Goal: Information Seeking & Learning: Learn about a topic

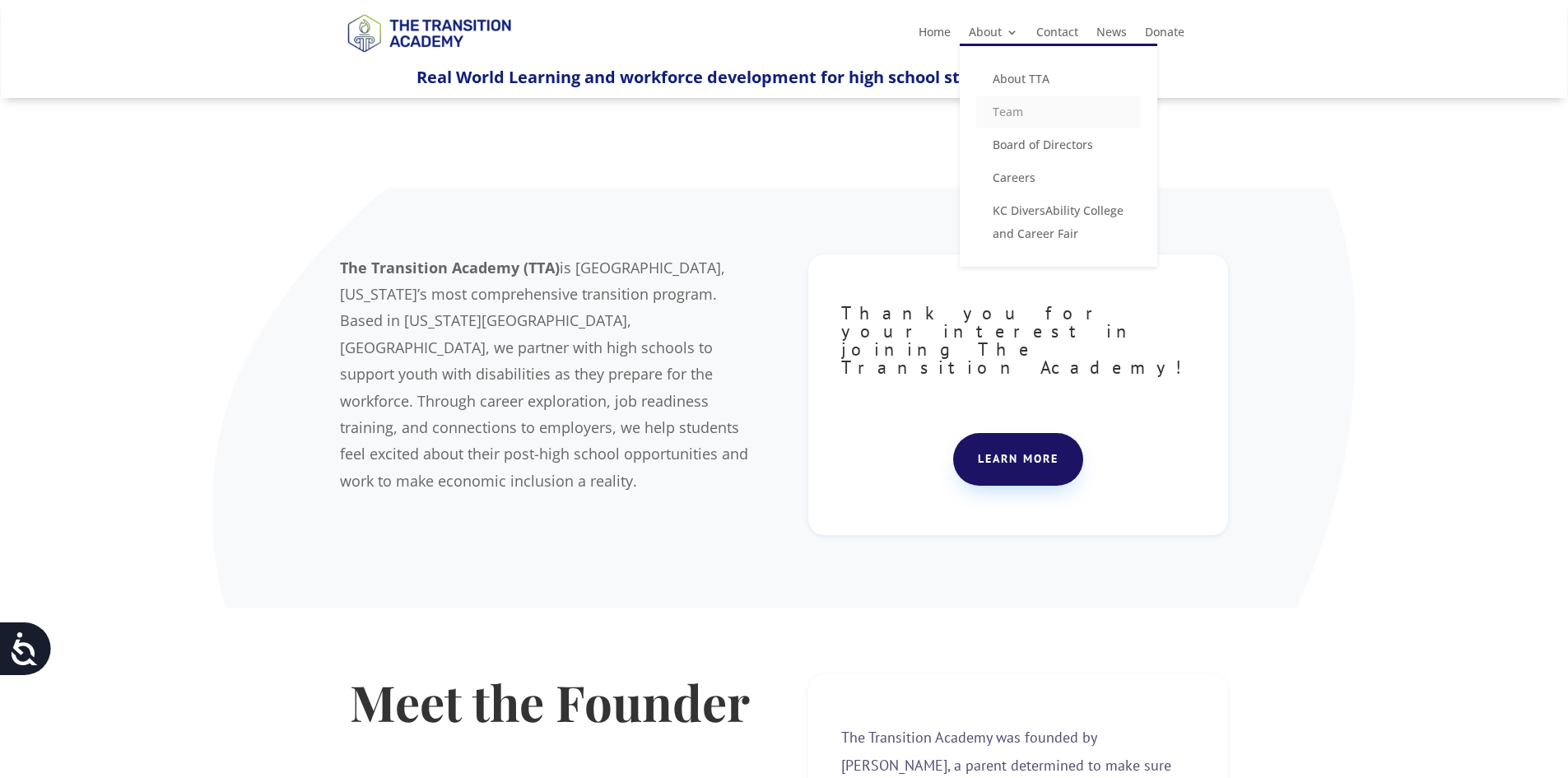
click at [1015, 103] on link "Team" at bounding box center [1059, 112] width 165 height 33
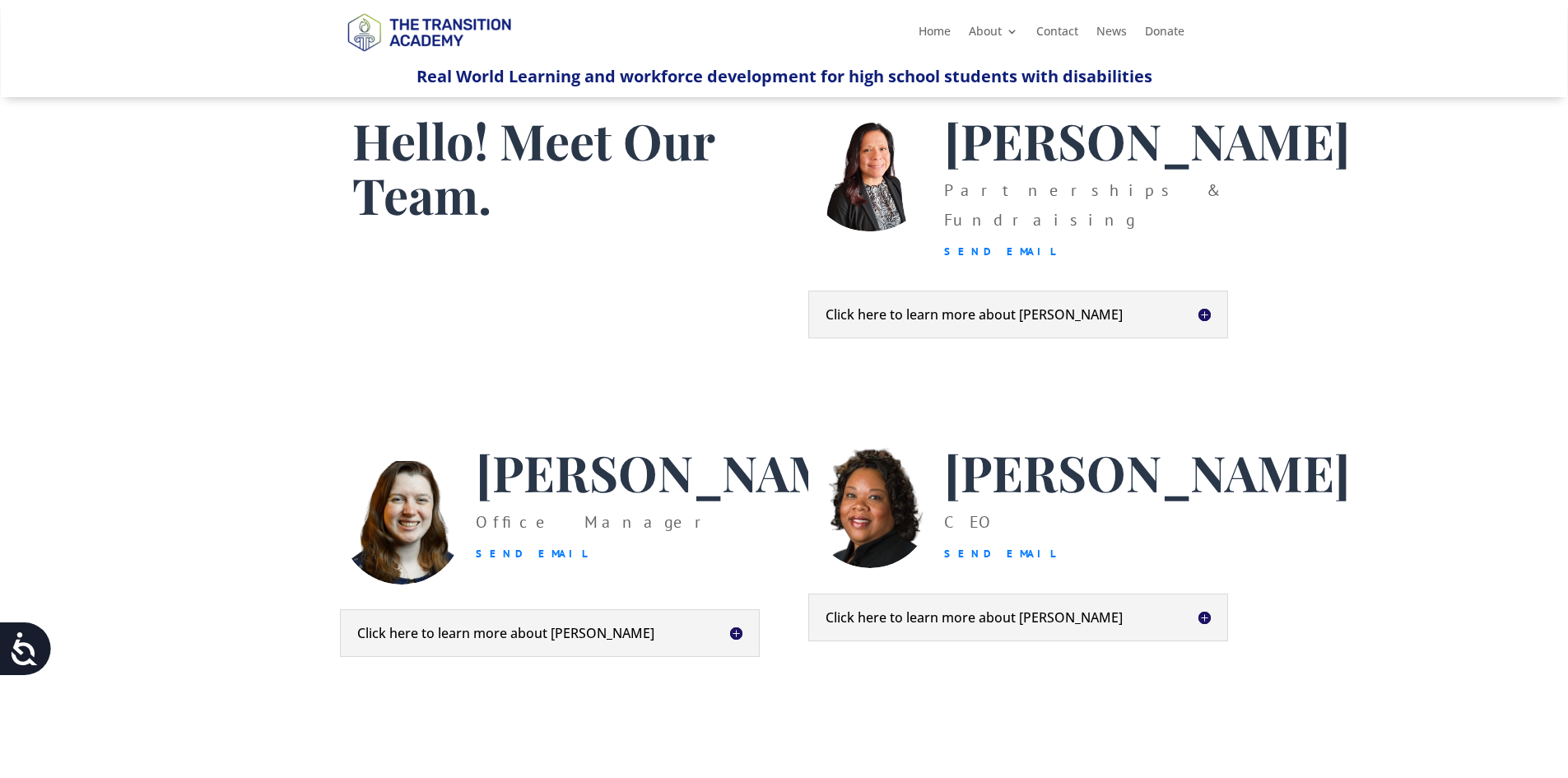
scroll to position [82, 0]
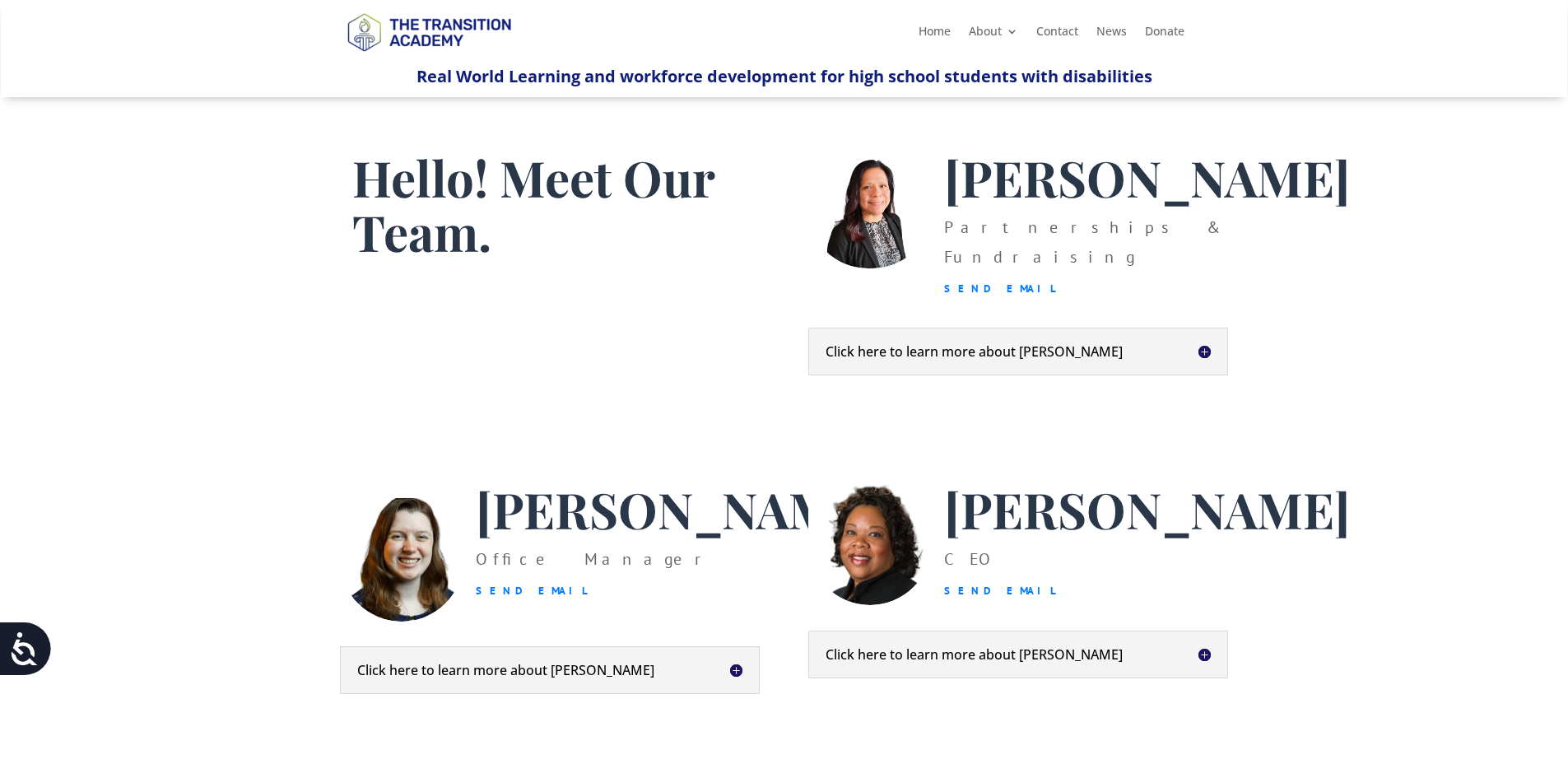
click at [452, 676] on h5 "Click here to learn more about Heather" at bounding box center [549, 670] width 385 height 13
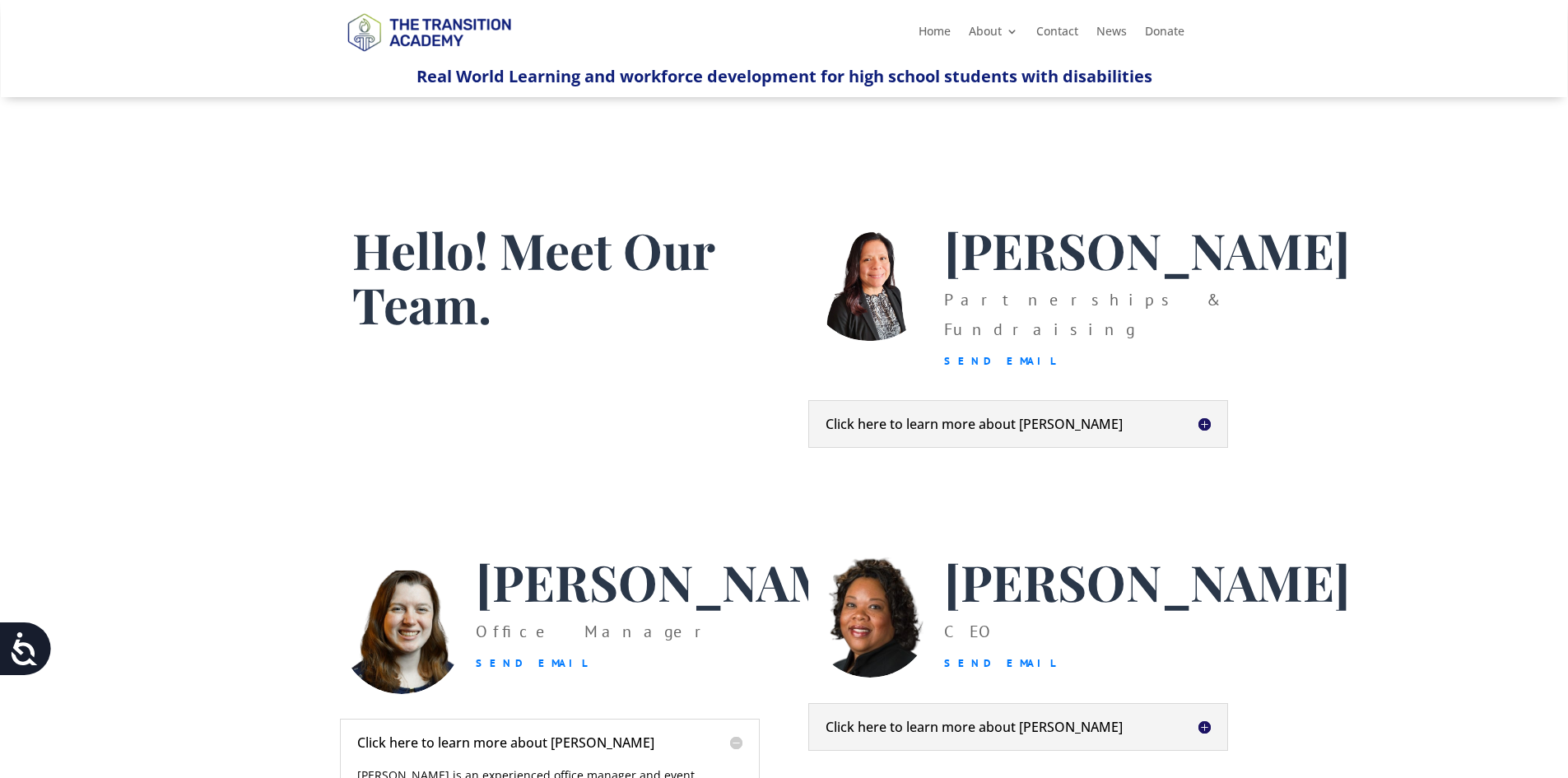
scroll to position [0, 0]
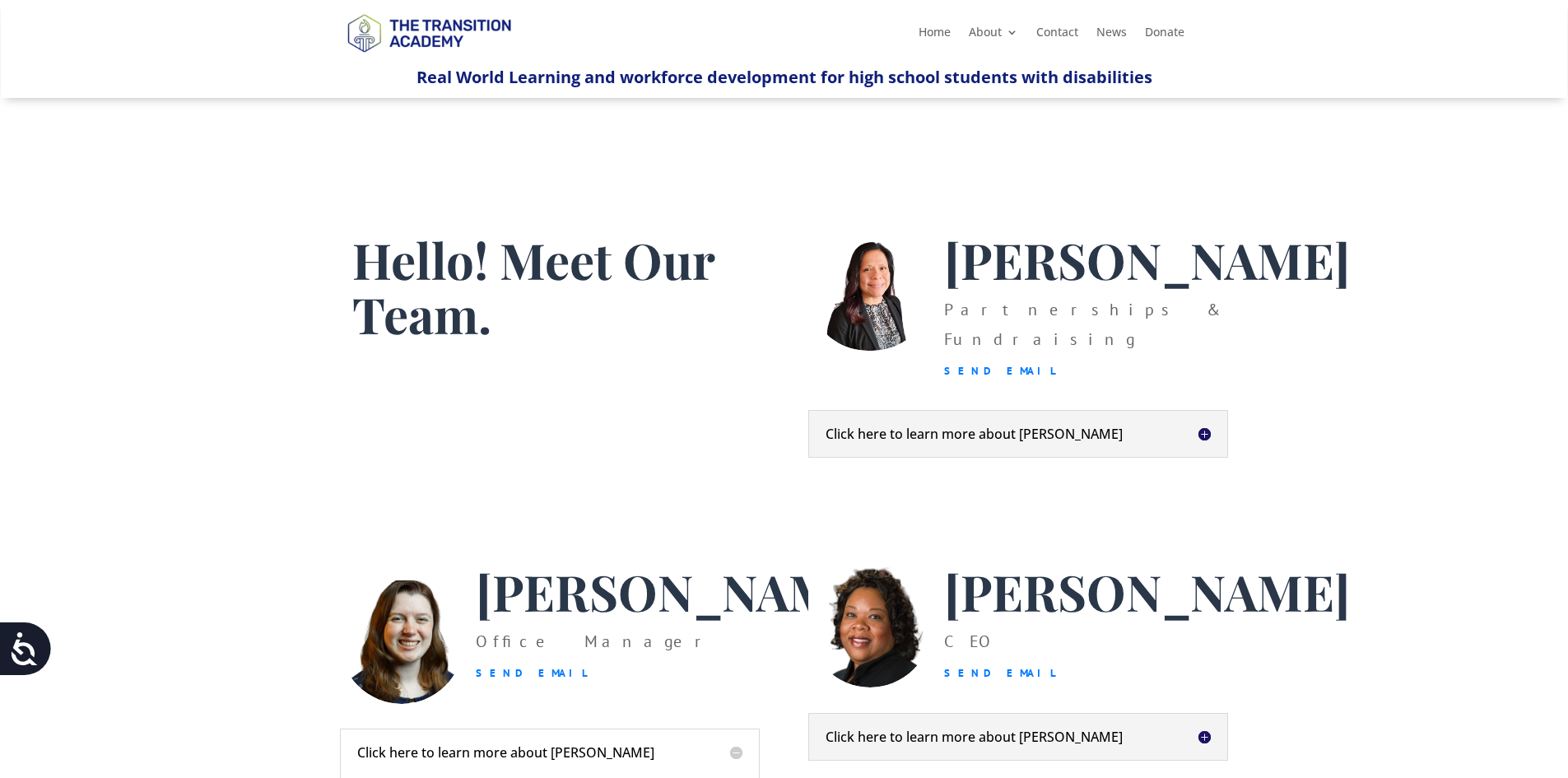
click at [857, 440] on h5 "Click here to learn more about Christina" at bounding box center [1018, 434] width 385 height 13
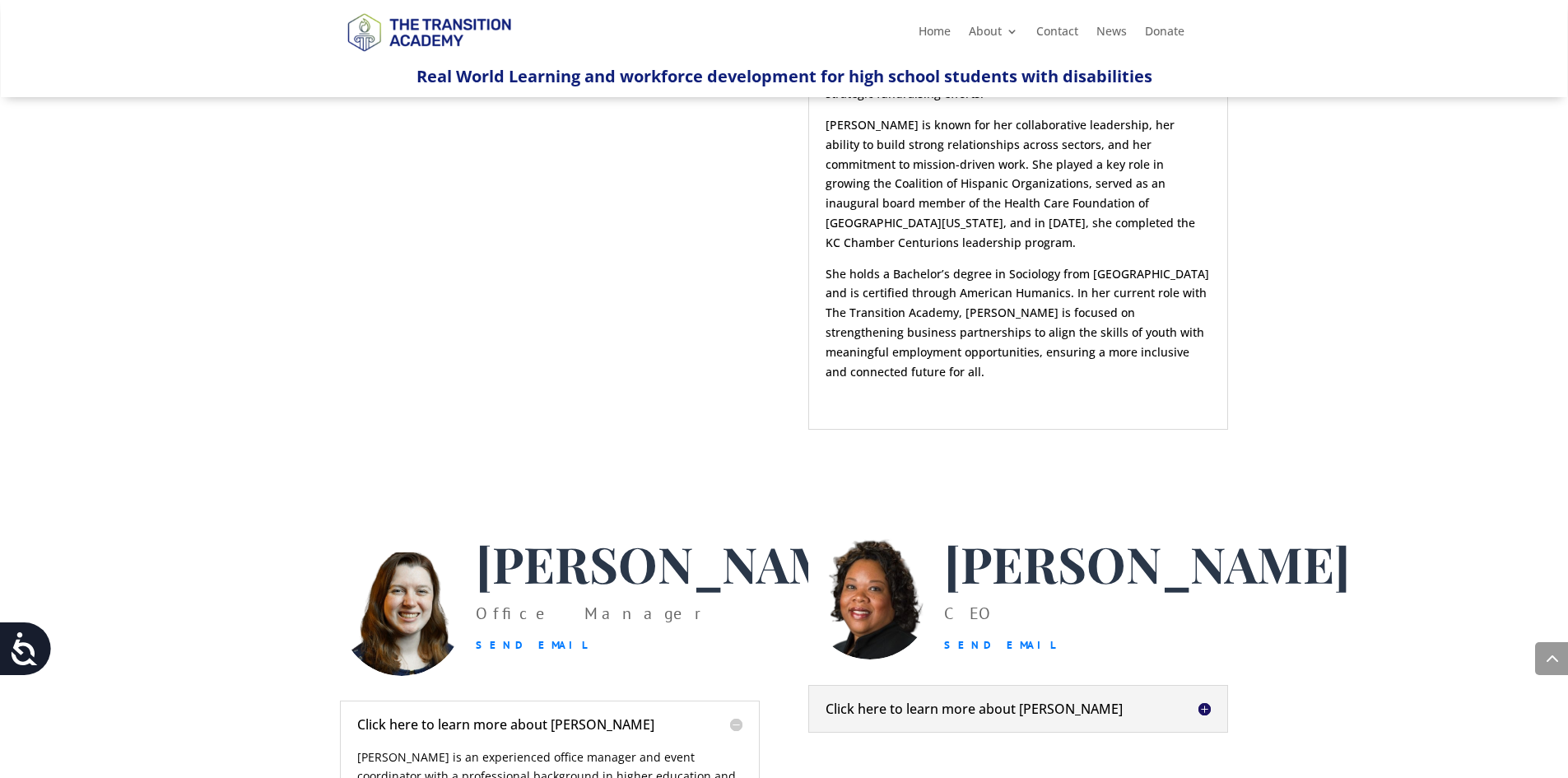
scroll to position [905, 0]
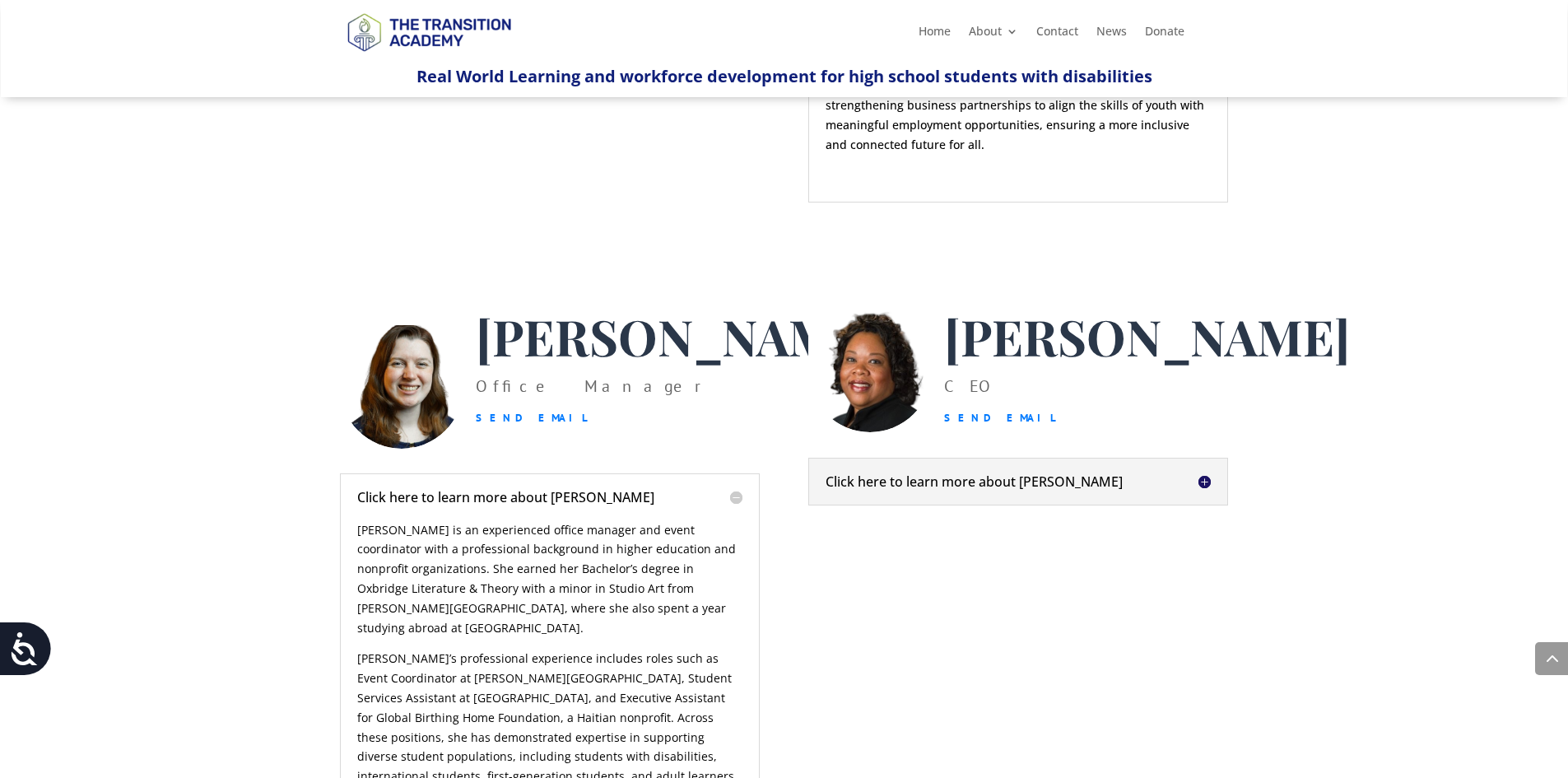
click at [992, 458] on div "Click here to learn more about Kim Kim Riley is a social entrepreneur based in …" at bounding box center [1018, 481] width 420 height 47
click at [1013, 475] on h5 "Click here to learn more about Kim" at bounding box center [1018, 482] width 385 height 13
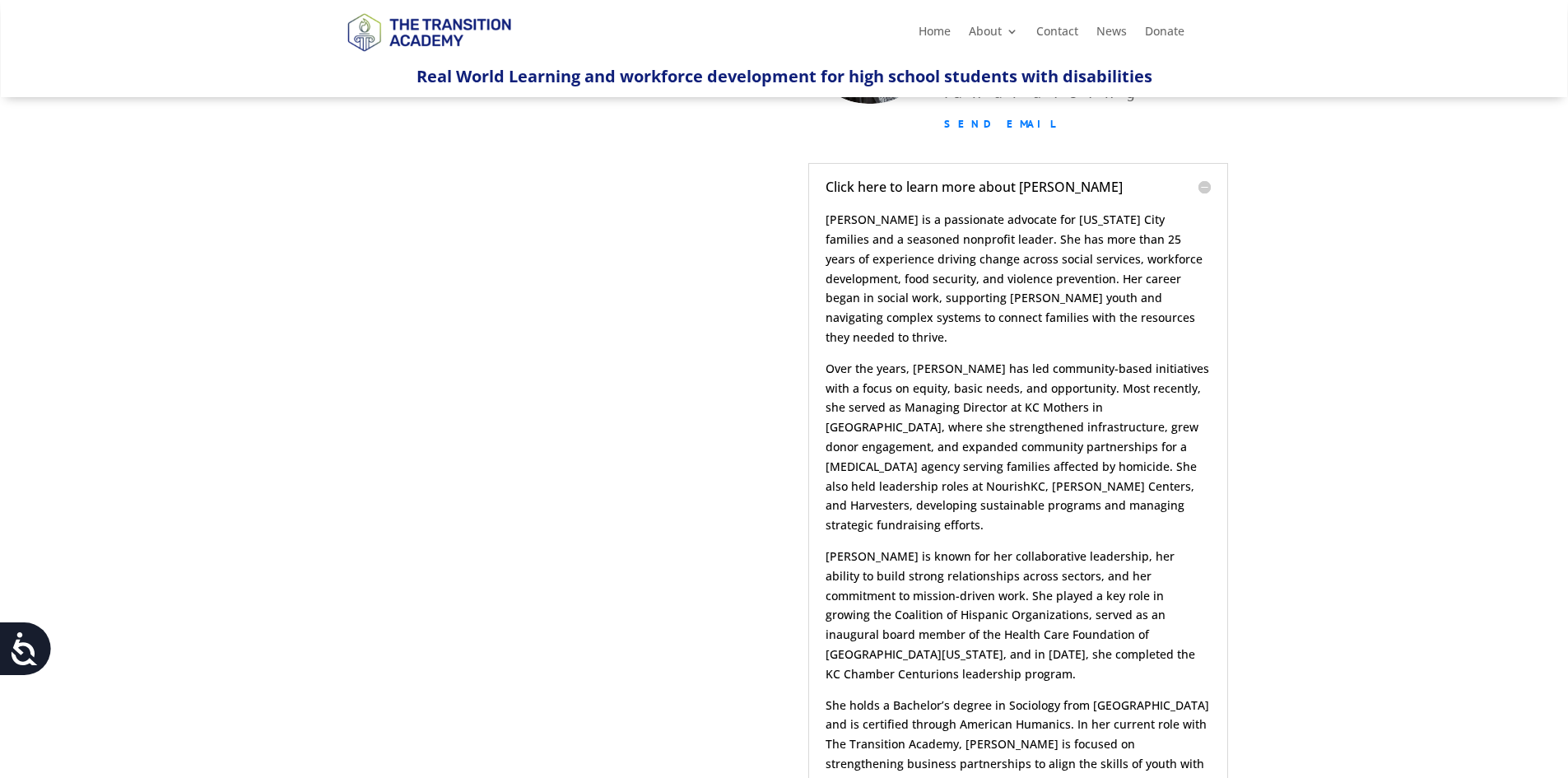
scroll to position [0, 0]
